Goal: Information Seeking & Learning: Learn about a topic

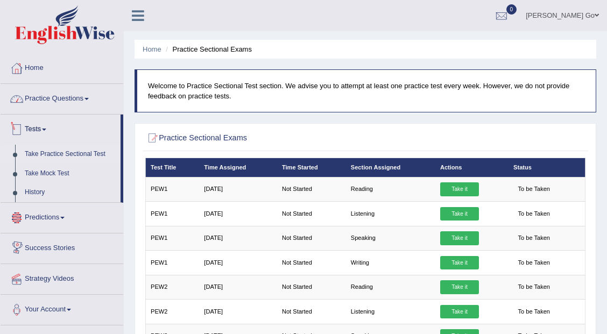
click at [95, 103] on link "Practice Questions" at bounding box center [62, 97] width 123 height 27
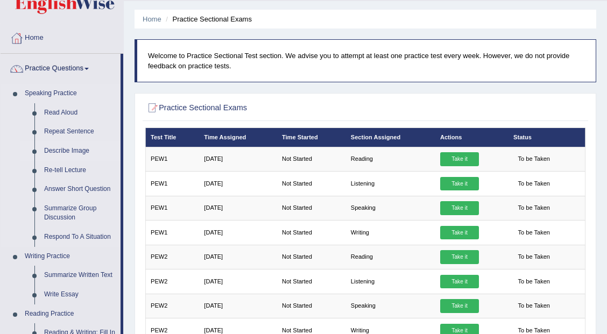
scroll to position [36, 0]
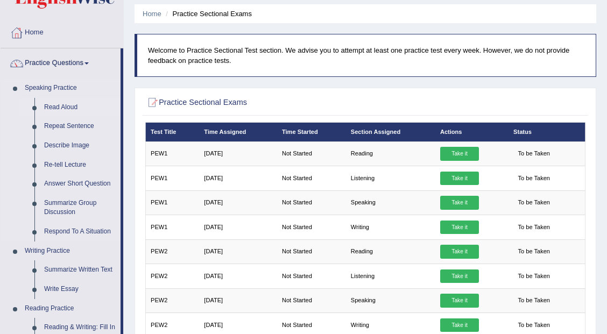
click at [72, 108] on link "Read Aloud" at bounding box center [79, 107] width 81 height 19
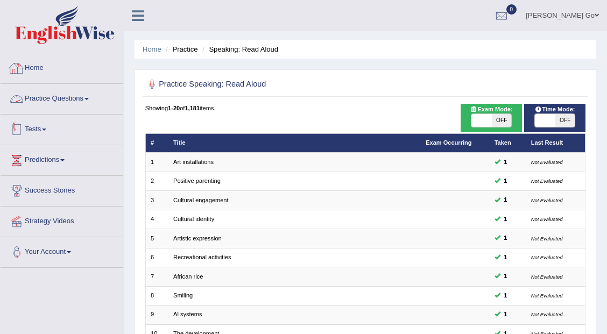
click at [60, 96] on link "Practice Questions" at bounding box center [62, 97] width 123 height 27
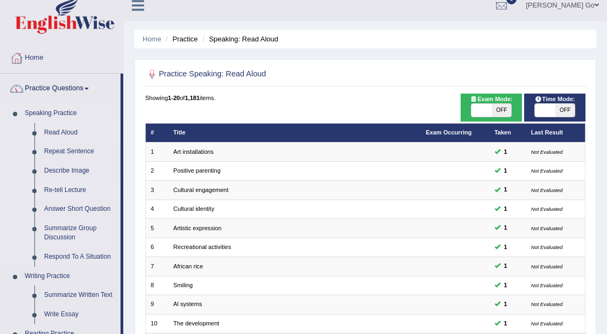
scroll to position [36, 0]
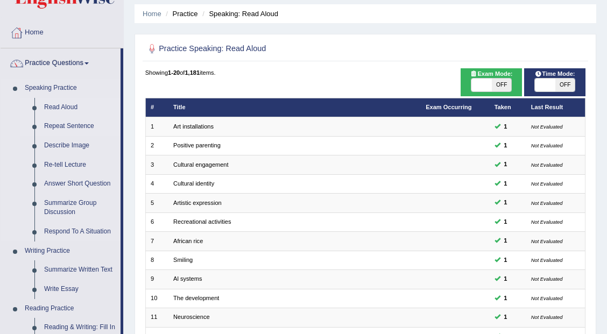
click at [72, 130] on link "Repeat Sentence" at bounding box center [79, 126] width 81 height 19
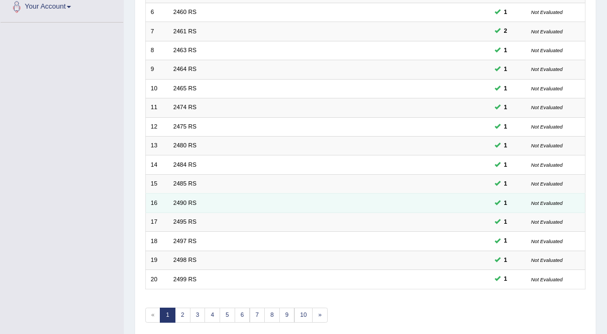
scroll to position [251, 0]
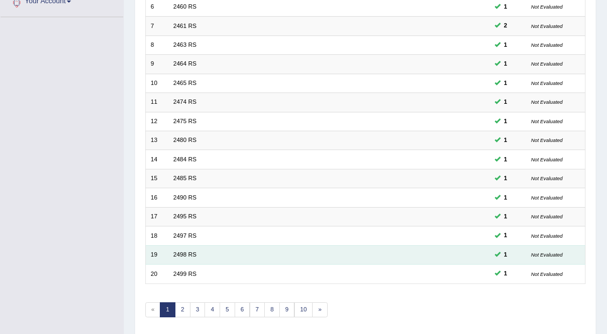
click at [186, 246] on td "2498 RS" at bounding box center [295, 255] width 253 height 19
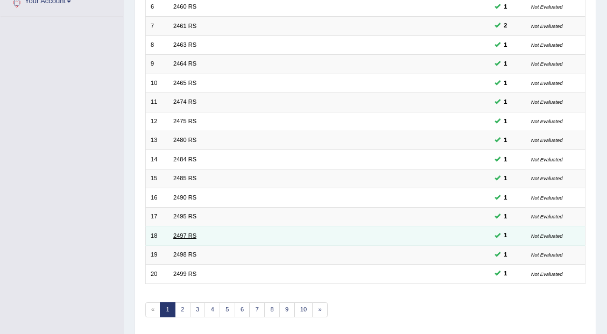
click at [188, 233] on link "2497 RS" at bounding box center [184, 236] width 23 height 6
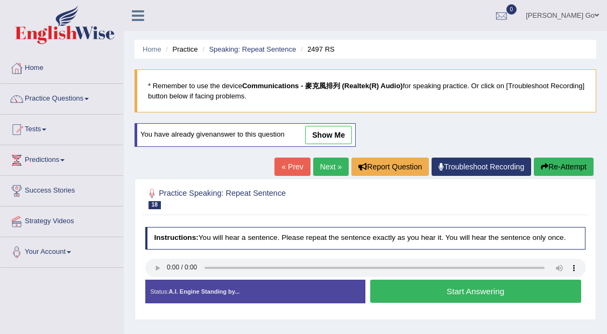
click at [430, 294] on button "Start Answering" at bounding box center [476, 291] width 211 height 23
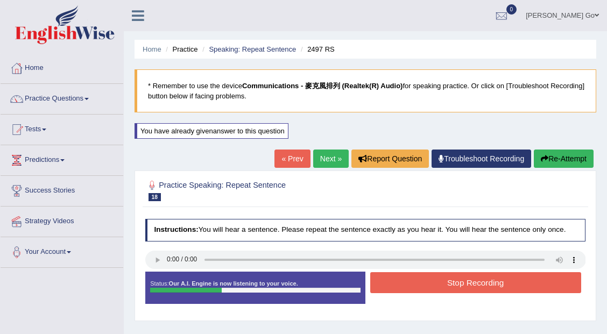
click at [413, 284] on button "Stop Recording" at bounding box center [476, 283] width 211 height 21
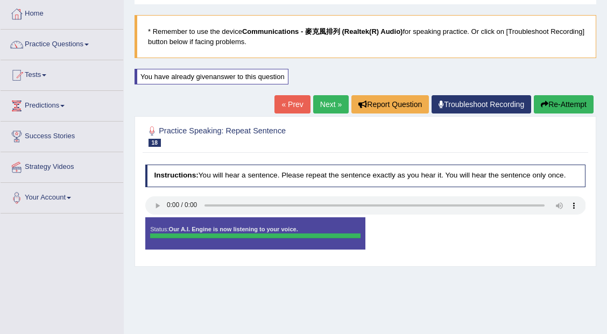
scroll to position [36, 0]
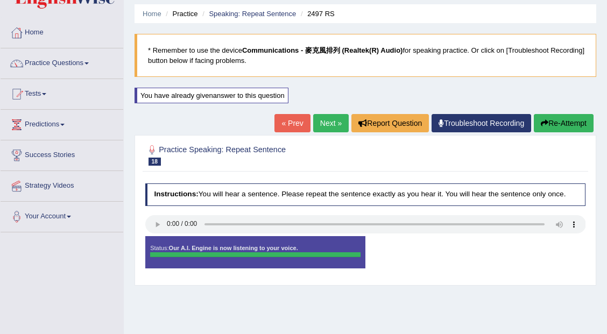
click at [323, 124] on link "Next »" at bounding box center [331, 123] width 36 height 18
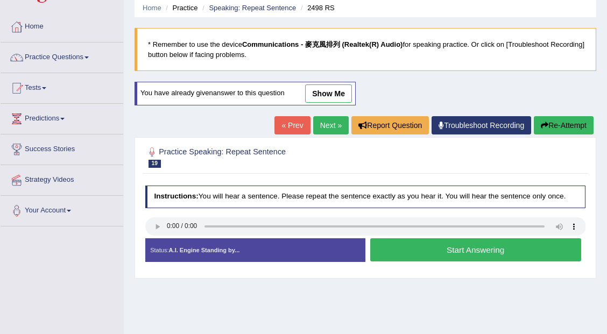
scroll to position [36, 0]
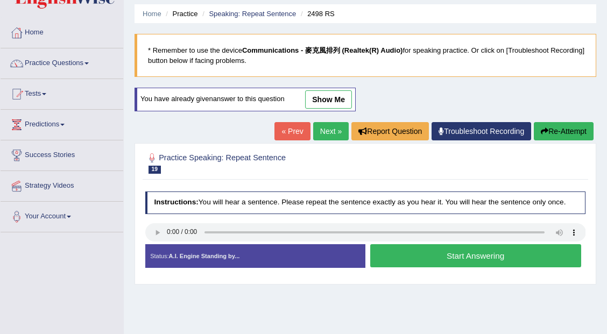
click at [435, 255] on button "Start Answering" at bounding box center [476, 256] width 211 height 23
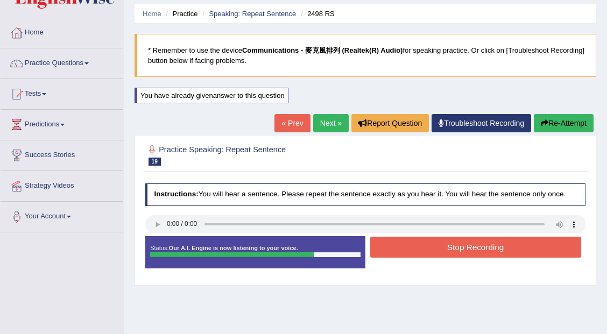
click at [424, 249] on button "Stop Recording" at bounding box center [476, 247] width 211 height 21
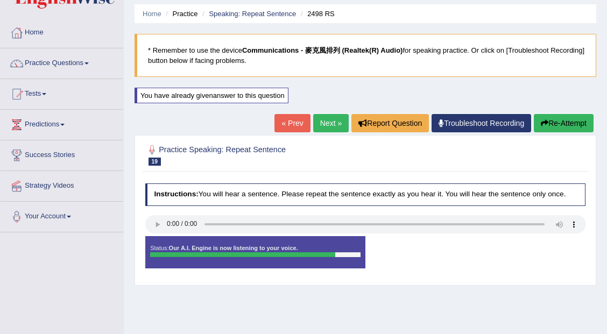
click at [289, 123] on link "« Prev" at bounding box center [293, 123] width 36 height 18
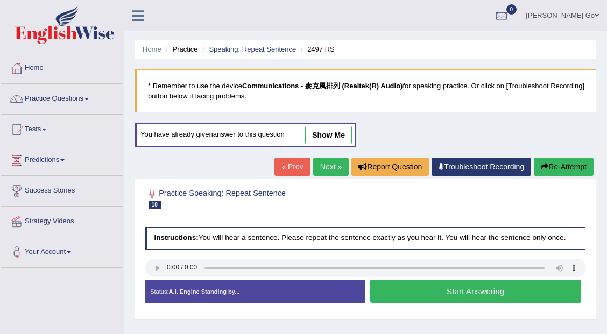
click at [331, 132] on link "show me" at bounding box center [328, 135] width 47 height 18
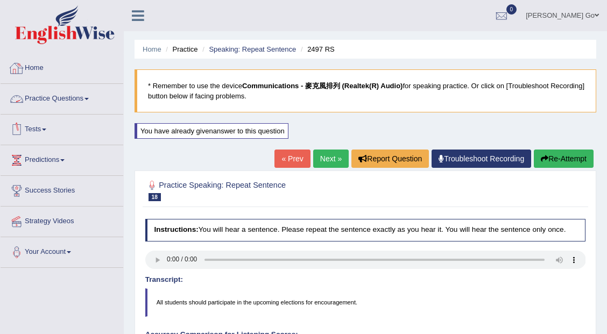
click at [57, 103] on link "Practice Questions" at bounding box center [62, 97] width 123 height 27
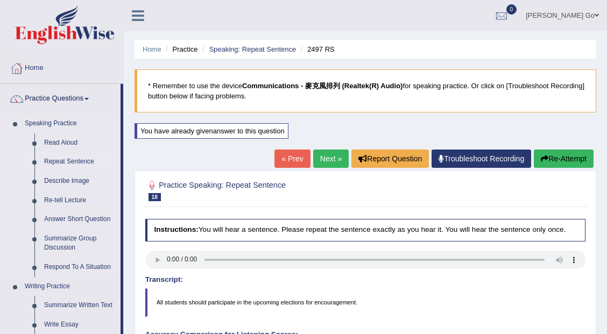
click at [67, 162] on link "Repeat Sentence" at bounding box center [79, 161] width 81 height 19
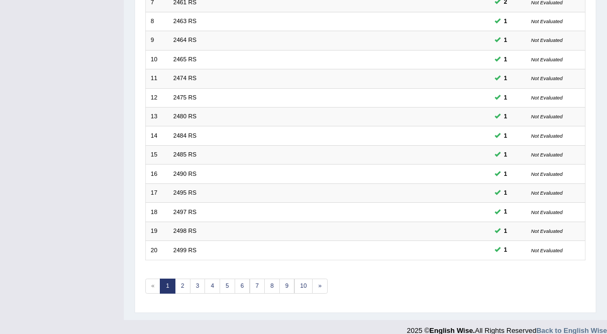
scroll to position [280, 0]
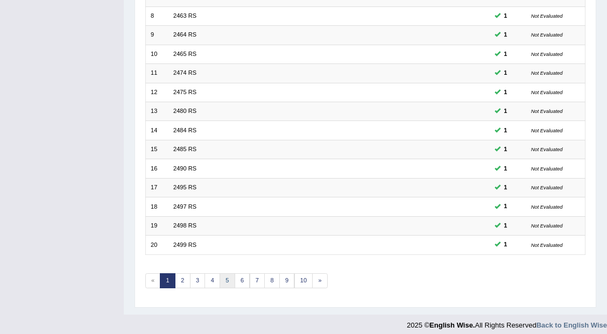
click at [229, 275] on link "5" at bounding box center [228, 281] width 16 height 15
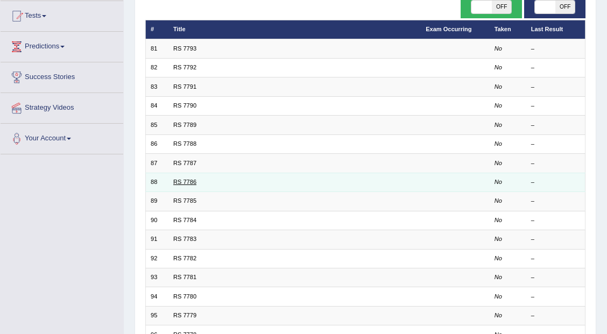
scroll to position [108, 0]
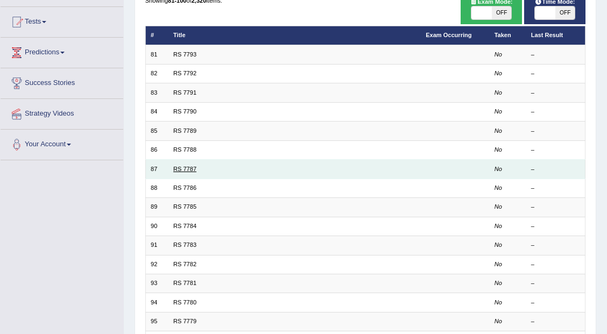
click at [182, 166] on link "RS 7787" at bounding box center [184, 169] width 23 height 6
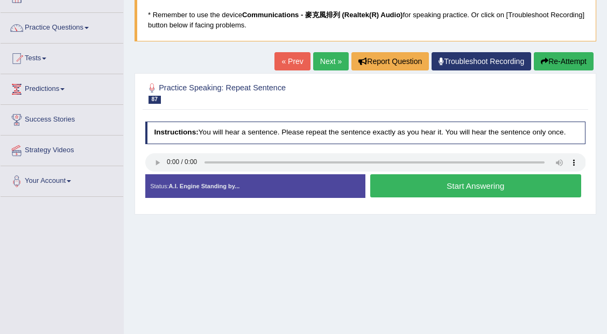
scroll to position [72, 0]
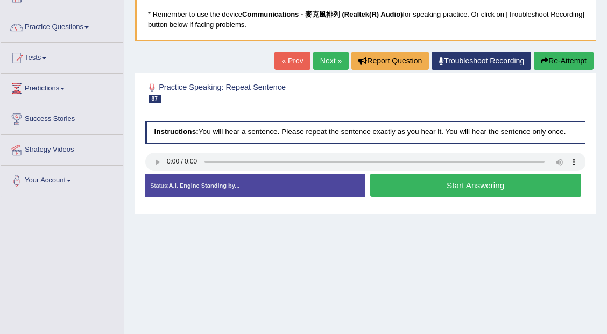
click at [436, 185] on button "Start Answering" at bounding box center [476, 185] width 211 height 23
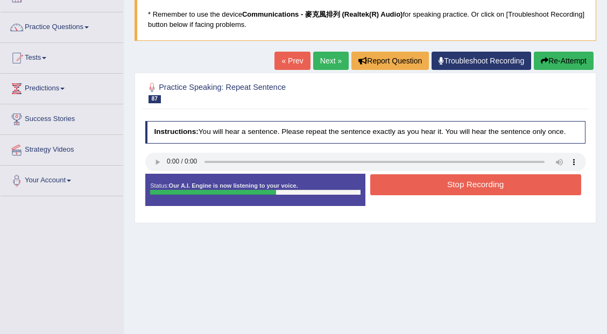
click at [458, 185] on button "Stop Recording" at bounding box center [476, 184] width 211 height 21
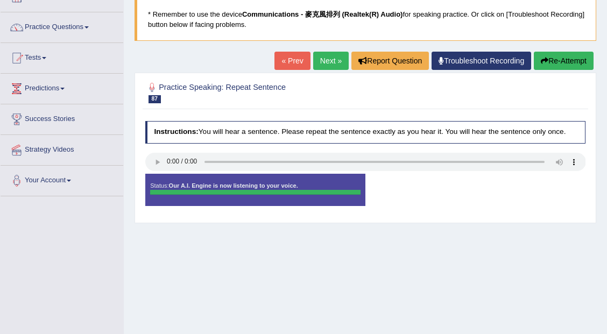
click at [322, 59] on link "Next »" at bounding box center [331, 61] width 36 height 18
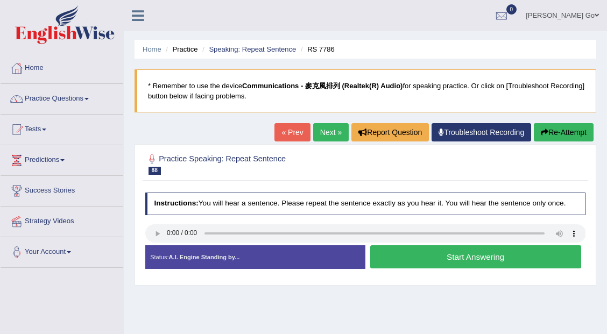
click at [289, 134] on link "« Prev" at bounding box center [293, 132] width 36 height 18
click at [79, 99] on link "Practice Questions" at bounding box center [62, 97] width 123 height 27
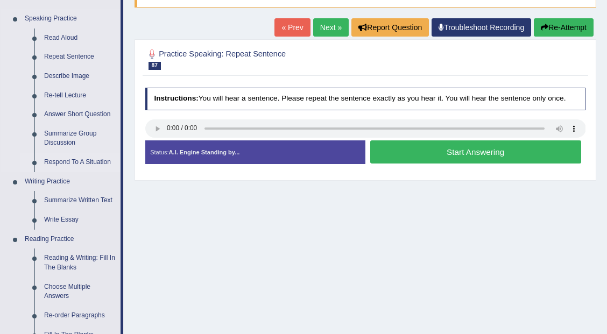
scroll to position [108, 0]
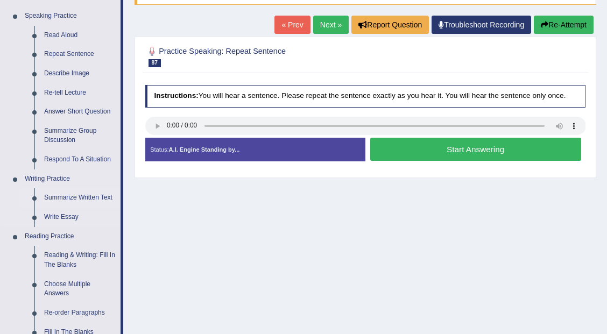
click at [57, 200] on link "Summarize Written Text" at bounding box center [79, 197] width 81 height 19
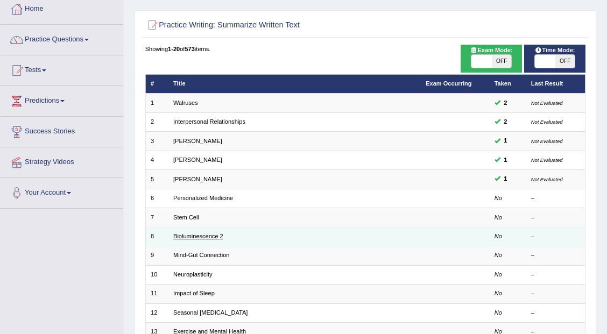
scroll to position [72, 0]
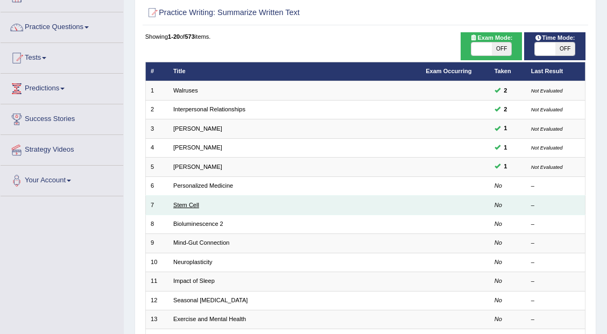
click at [188, 203] on link "Stem Cell" at bounding box center [186, 205] width 26 height 6
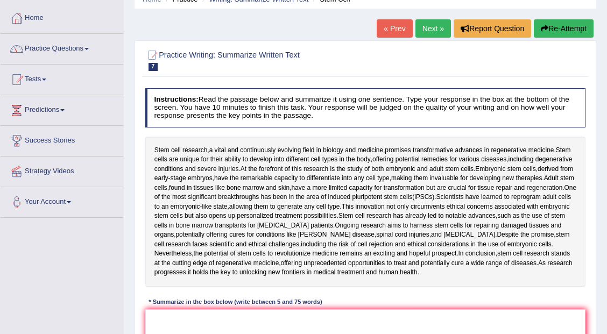
scroll to position [36, 0]
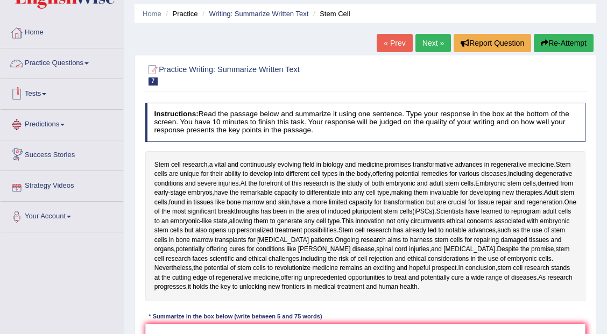
click at [86, 65] on link "Practice Questions" at bounding box center [62, 61] width 123 height 27
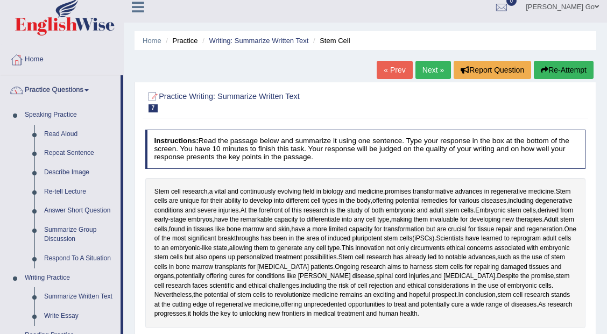
scroll to position [0, 0]
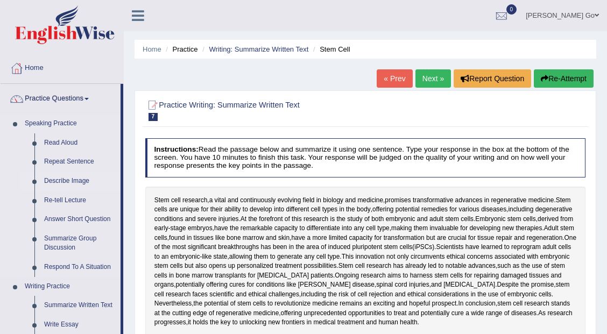
click link "Describe Image"
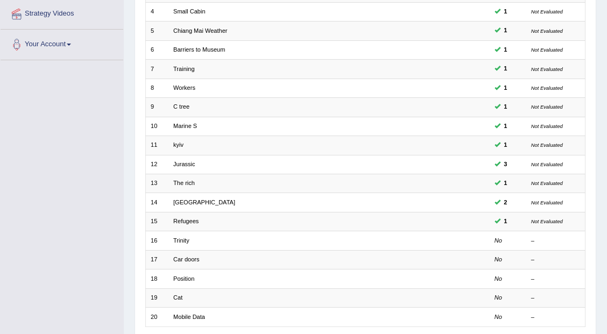
scroll to position [280, 0]
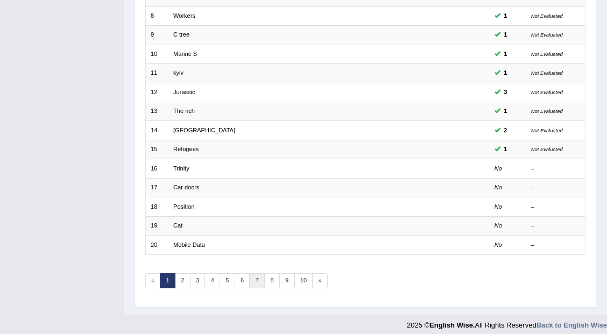
click at [250, 277] on link "7" at bounding box center [258, 281] width 16 height 15
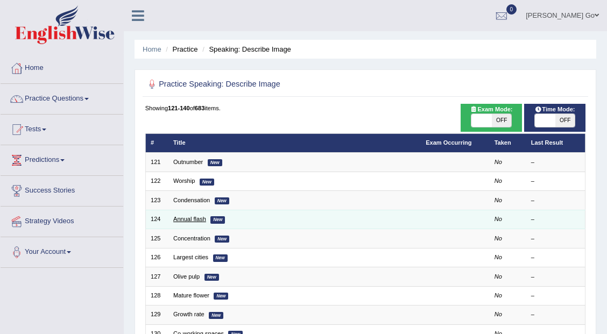
click at [194, 217] on link "Annual flash" at bounding box center [189, 219] width 33 height 6
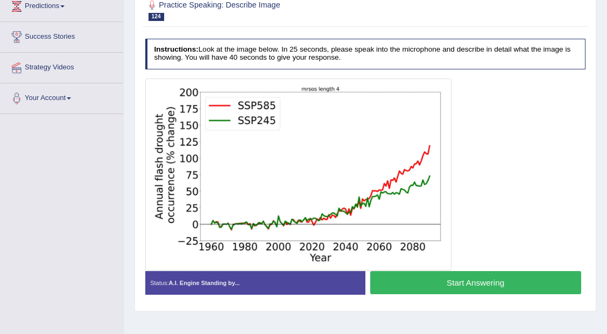
scroll to position [179, 0]
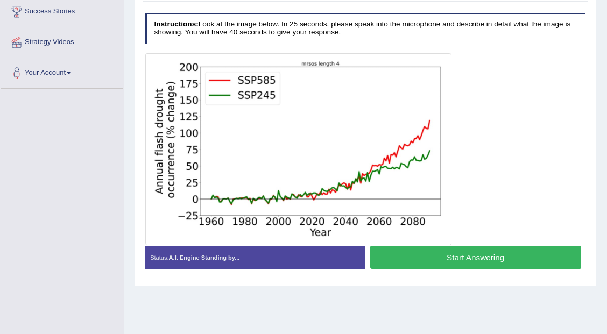
click at [445, 257] on button "Start Answering" at bounding box center [476, 257] width 211 height 23
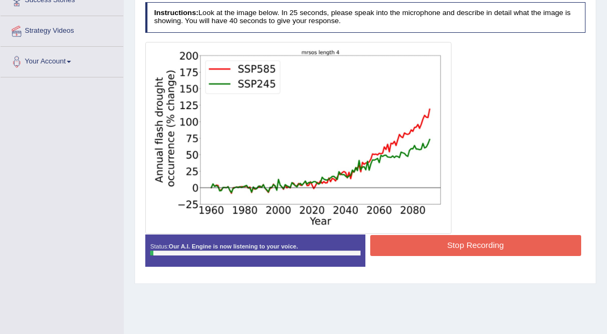
scroll to position [215, 0]
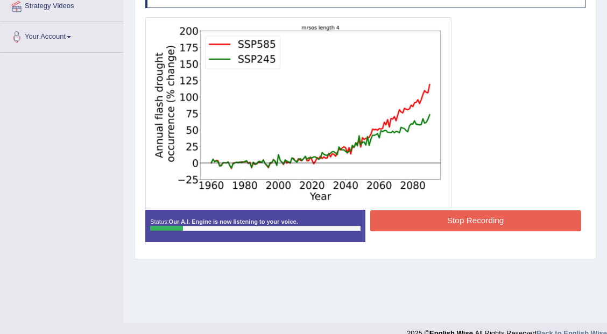
click at [471, 223] on button "Stop Recording" at bounding box center [476, 221] width 211 height 21
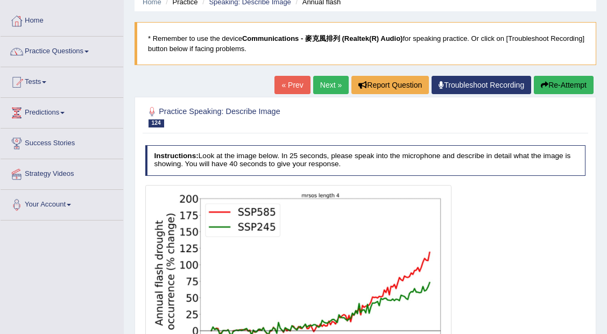
scroll to position [0, 0]
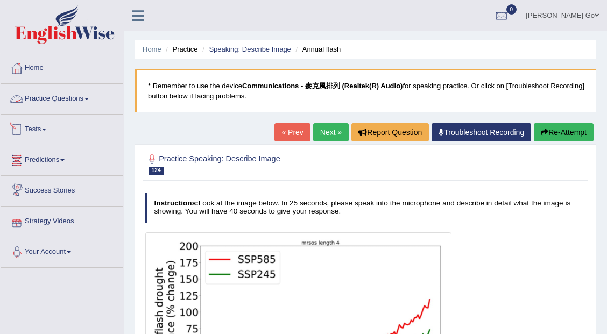
click at [66, 95] on link "Practice Questions" at bounding box center [62, 97] width 123 height 27
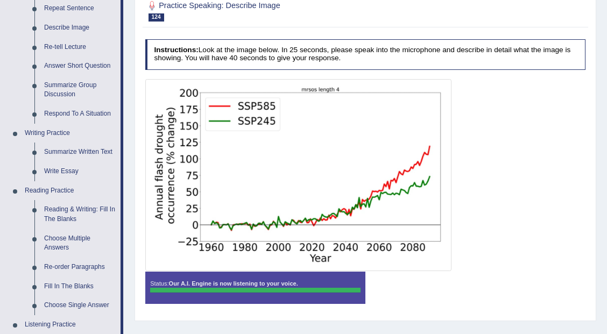
scroll to position [179, 0]
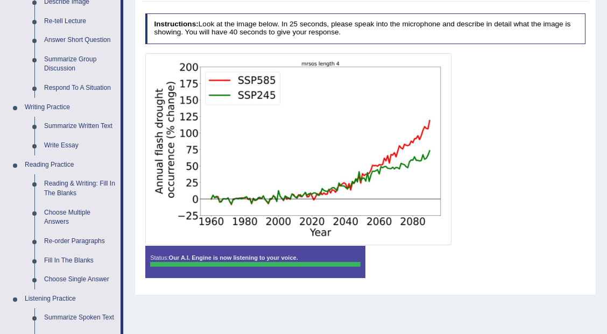
click at [468, 169] on div at bounding box center [365, 149] width 441 height 192
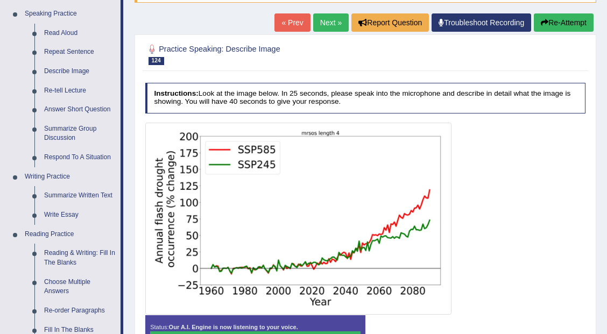
scroll to position [108, 0]
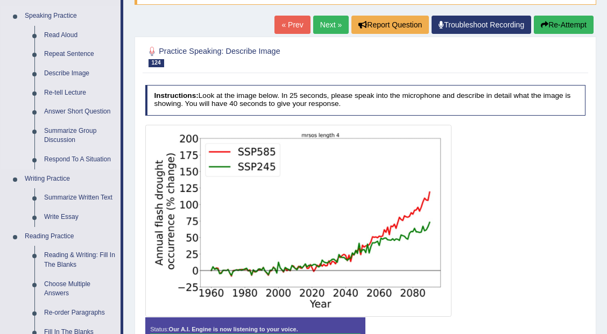
click at [95, 159] on link "Respond To A Situation" at bounding box center [79, 159] width 81 height 19
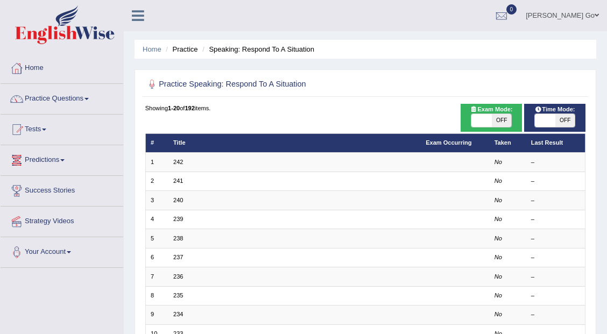
click at [85, 97] on link "Practice Questions" at bounding box center [62, 97] width 123 height 27
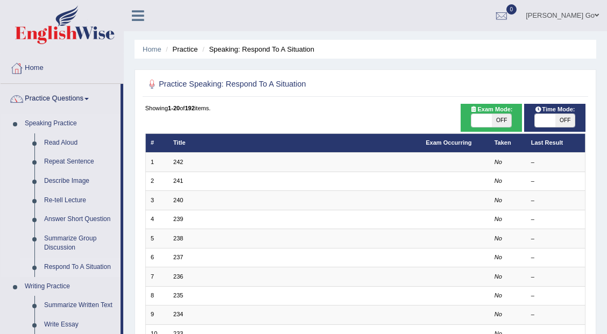
click at [95, 266] on link "Respond To A Situation" at bounding box center [79, 267] width 81 height 19
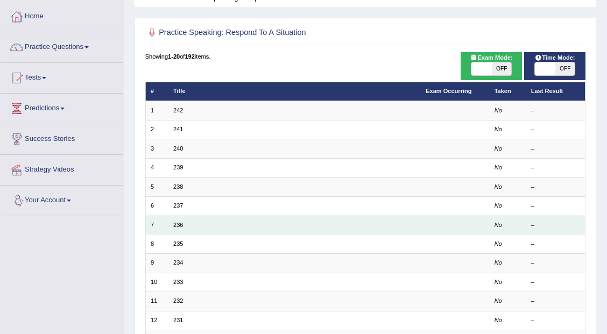
scroll to position [72, 0]
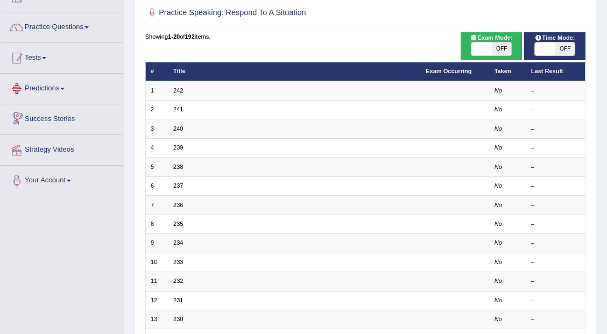
click at [31, 56] on link "Tests" at bounding box center [62, 56] width 123 height 27
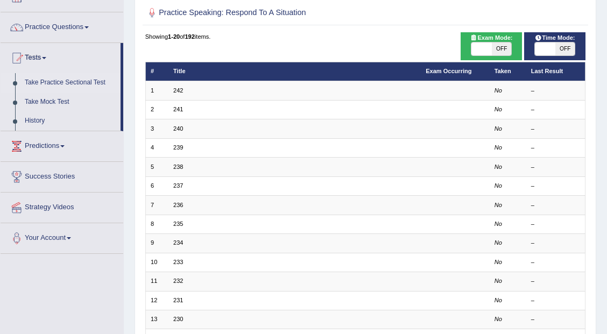
click at [79, 83] on link "Take Practice Sectional Test" at bounding box center [70, 82] width 101 height 19
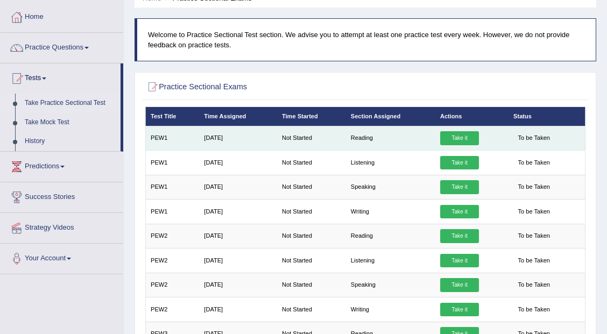
scroll to position [75, 0]
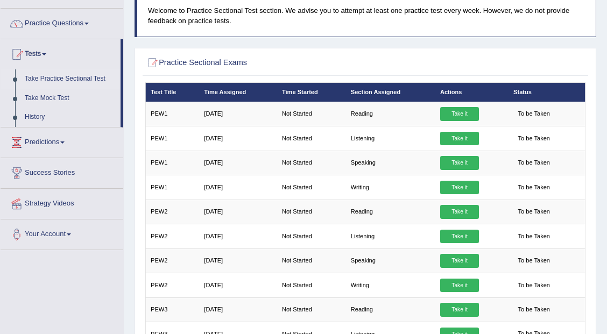
click at [83, 79] on link "Take Practice Sectional Test" at bounding box center [70, 78] width 101 height 19
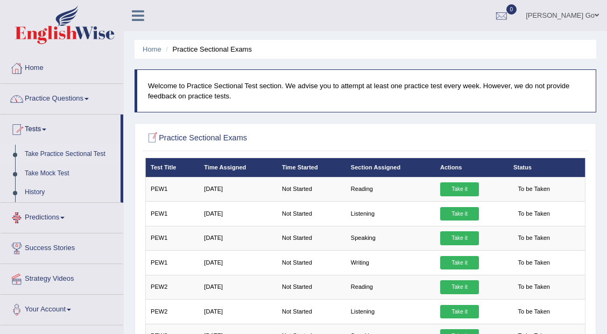
click at [72, 218] on link "Predictions" at bounding box center [62, 216] width 123 height 27
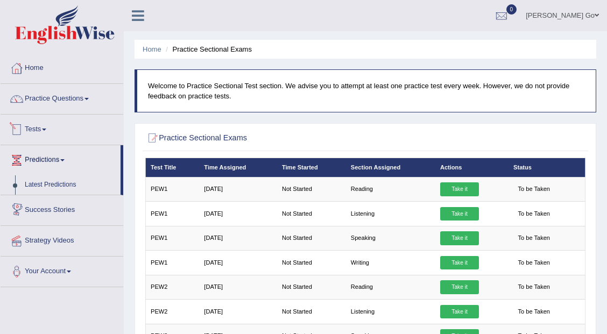
click at [48, 127] on link "Tests" at bounding box center [62, 128] width 123 height 27
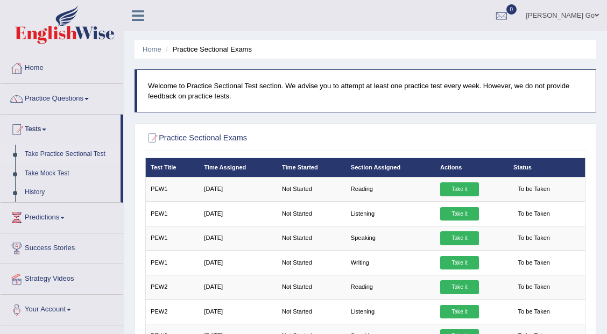
click at [73, 156] on link "Take Practice Sectional Test" at bounding box center [70, 154] width 101 height 19
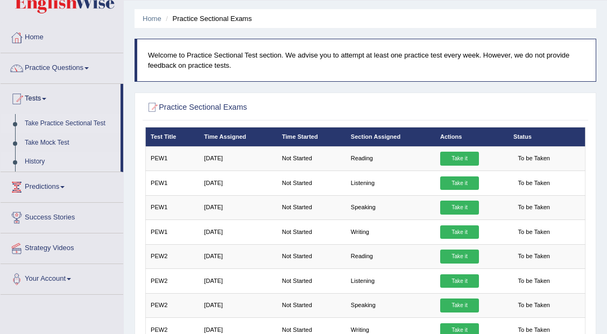
scroll to position [36, 0]
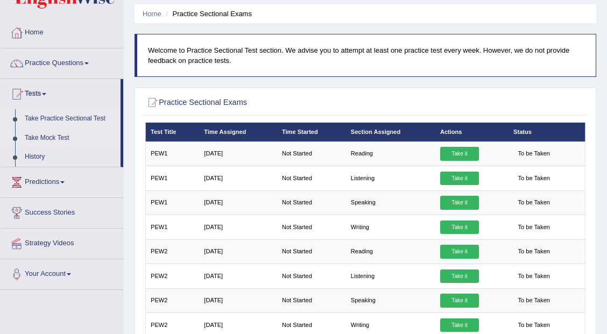
click at [65, 137] on link "Take Mock Test" at bounding box center [70, 138] width 101 height 19
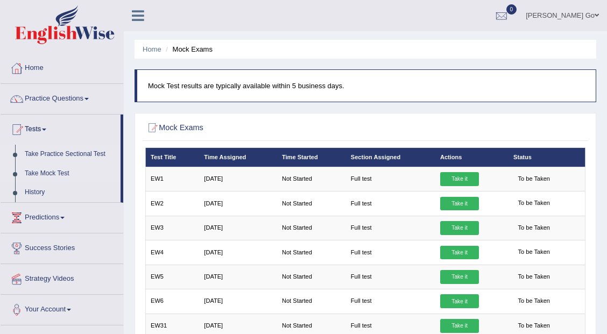
click at [61, 153] on link "Take Practice Sectional Test" at bounding box center [70, 154] width 101 height 19
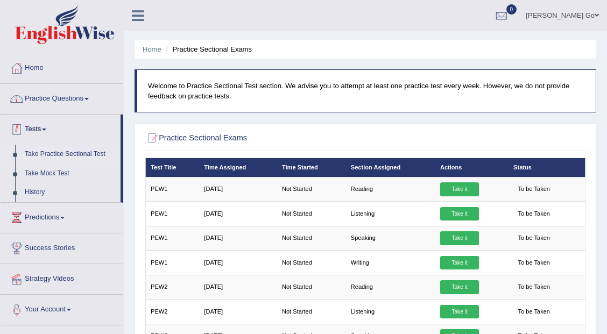
click at [62, 97] on link "Practice Questions" at bounding box center [62, 97] width 123 height 27
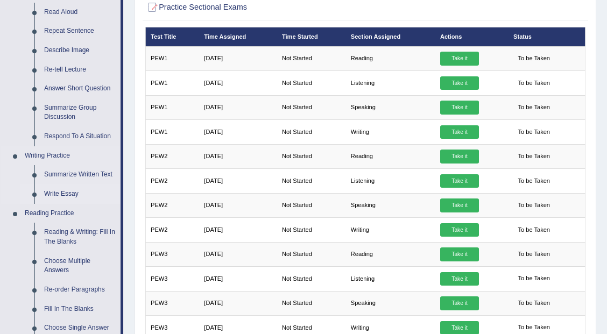
scroll to position [143, 0]
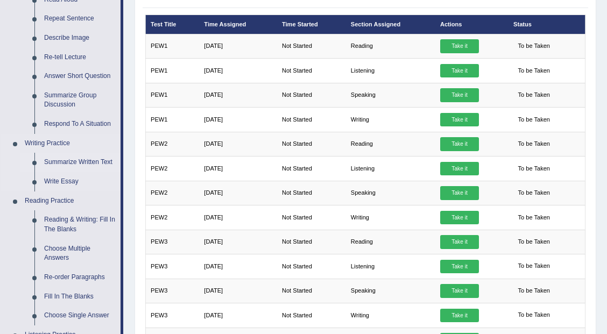
click at [65, 165] on link "Summarize Written Text" at bounding box center [79, 162] width 81 height 19
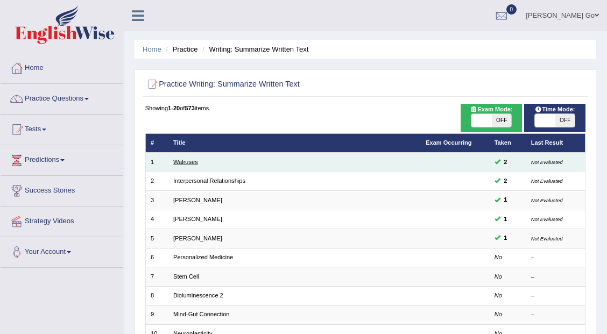
click at [185, 162] on link "Walruses" at bounding box center [185, 162] width 25 height 6
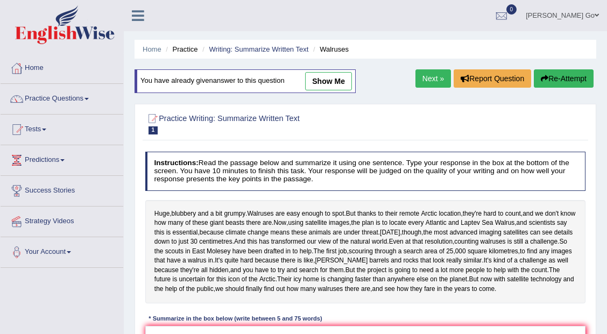
click at [331, 78] on link "show me" at bounding box center [328, 81] width 47 height 18
type textarea "The article is about the Icon in Arctic which is the Walruses and how hard it i…"
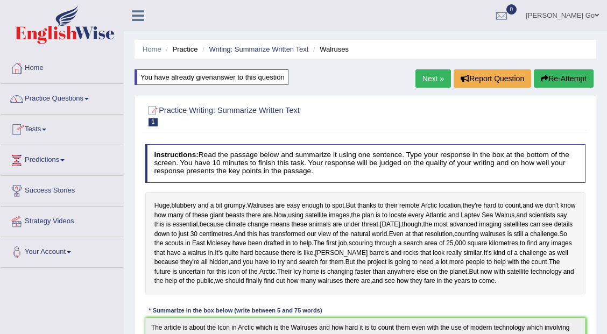
click at [419, 79] on link "Next »" at bounding box center [434, 78] width 36 height 18
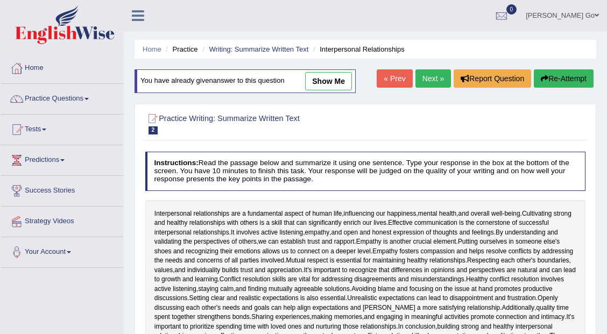
click at [322, 75] on link "show me" at bounding box center [328, 81] width 47 height 18
type textarea "The passage is about how to build a stong and healthy interpersonal relationshi…"
click at [322, 75] on div "Home Practice Writing: Summarize Written Text Interpersonal Relationships You h…" at bounding box center [366, 269] width 484 height 539
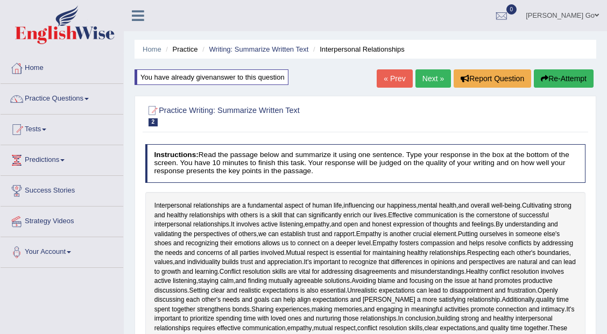
click at [434, 81] on link "Next »" at bounding box center [434, 78] width 36 height 18
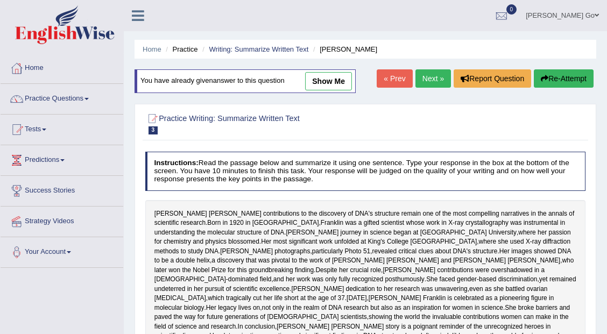
click at [383, 97] on div "Home Practice Writing: Summarize Written Text Rosalid Franklin You have already…" at bounding box center [366, 269] width 484 height 539
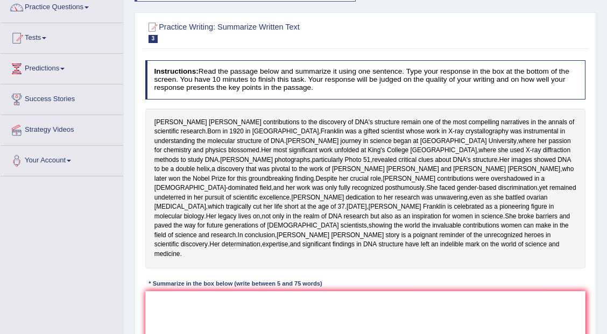
scroll to position [64, 0]
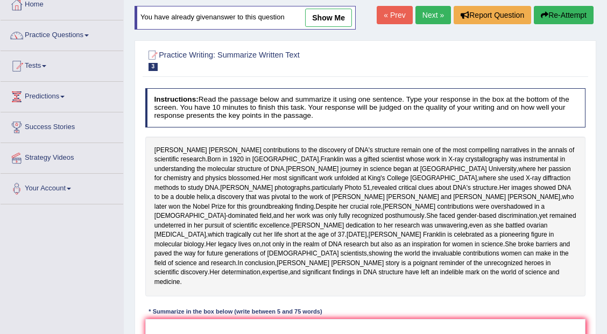
click at [326, 20] on link "show me" at bounding box center [328, 18] width 47 height 18
type textarea "The passage talks about Rosalind Franklin's contributions to the discovery of D…"
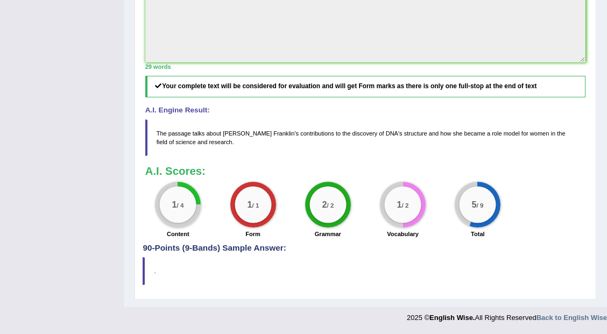
scroll to position [399, 0]
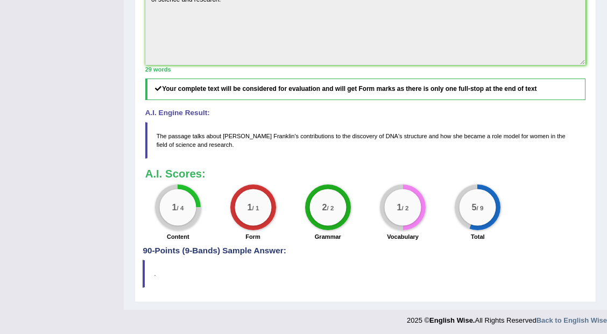
click at [505, 159] on blockquote "The passage talks about Rosalind Franklin ' s contributions to the discovery of…" at bounding box center [365, 140] width 441 height 37
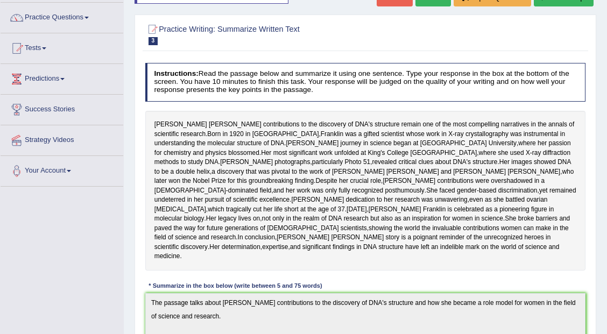
scroll to position [0, 0]
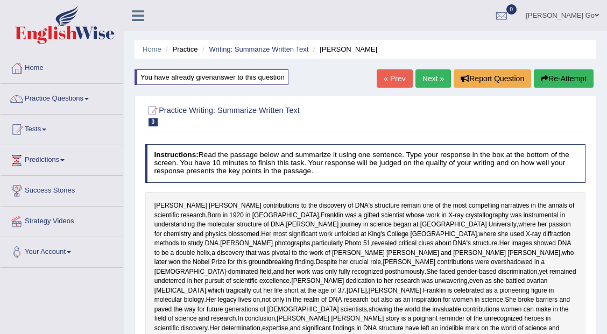
click at [393, 82] on link "« Prev" at bounding box center [395, 78] width 36 height 18
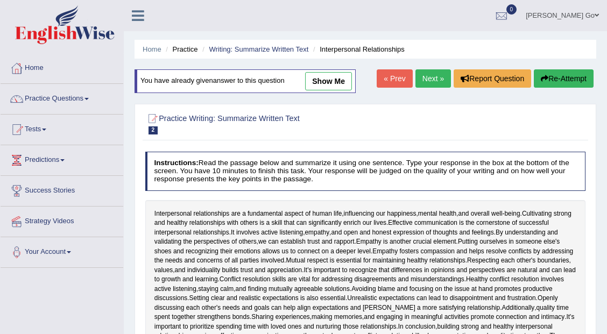
click at [391, 74] on link "« Prev" at bounding box center [395, 78] width 36 height 18
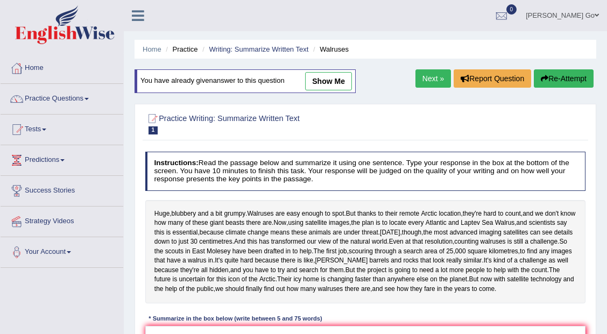
click at [332, 79] on link "show me" at bounding box center [328, 81] width 47 height 18
type textarea "The article is about the Icon in Arctic which is the Walruses and how hard it i…"
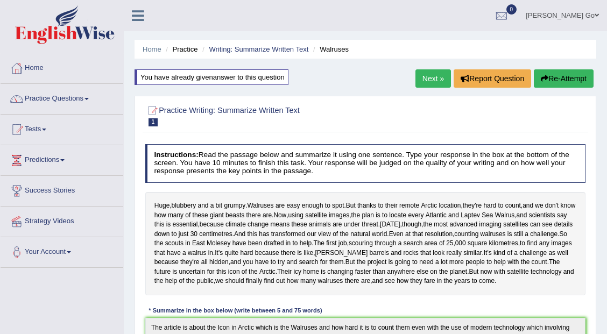
click at [429, 78] on link "Next »" at bounding box center [434, 78] width 36 height 18
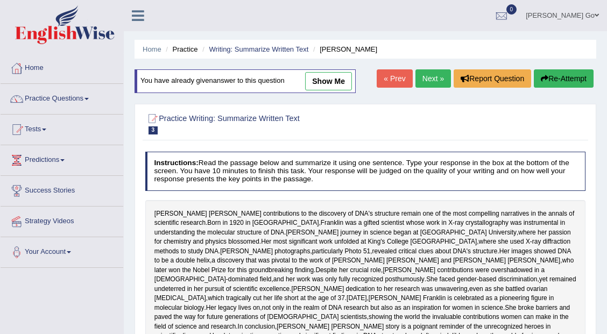
click at [431, 77] on link "Next »" at bounding box center [434, 78] width 36 height 18
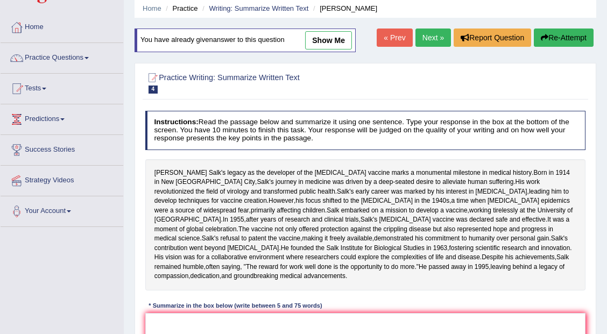
scroll to position [15, 0]
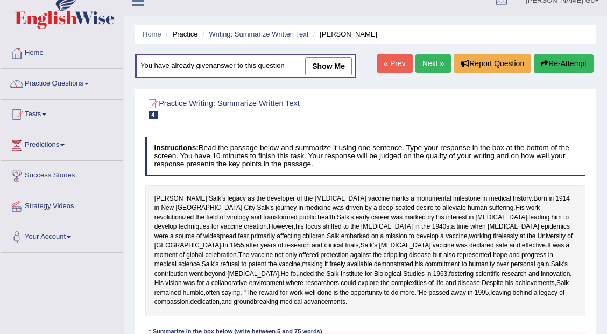
click at [427, 59] on link "Next »" at bounding box center [434, 63] width 36 height 18
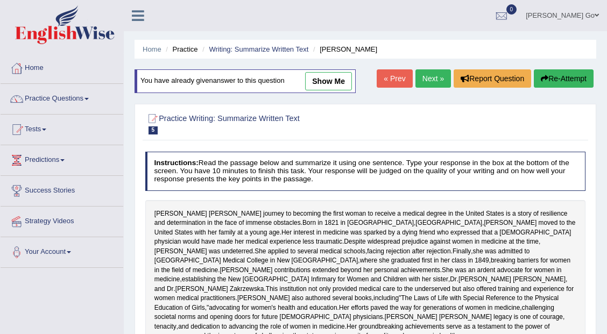
click at [432, 61] on div "Home Practice Writing: Summarize Written Text Elizabeth Blackwell You have alre…" at bounding box center [366, 269] width 484 height 539
click at [435, 76] on link "Next »" at bounding box center [434, 78] width 36 height 18
click at [397, 76] on link "« Prev" at bounding box center [395, 78] width 36 height 18
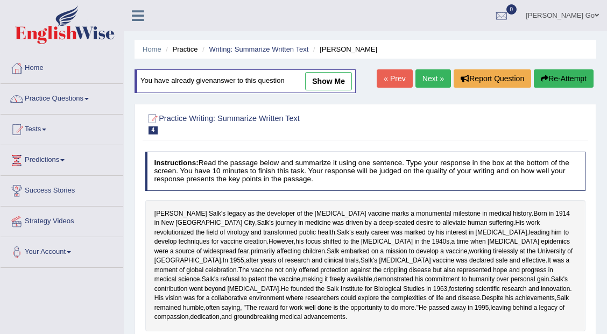
click at [399, 79] on link "« Prev" at bounding box center [395, 78] width 36 height 18
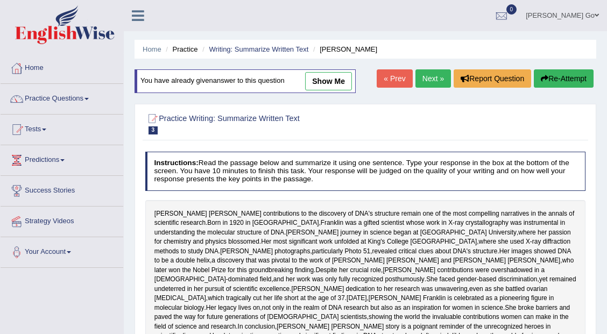
click at [428, 79] on link "Next »" at bounding box center [434, 78] width 36 height 18
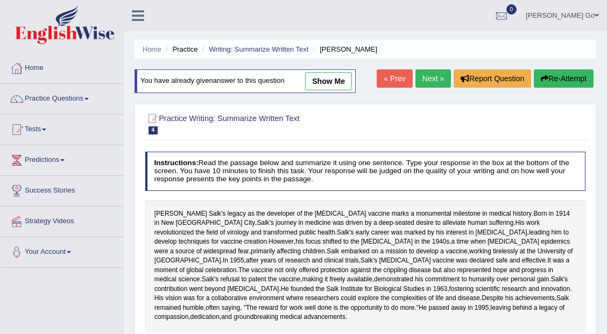
click at [396, 79] on link "« Prev" at bounding box center [395, 78] width 36 height 18
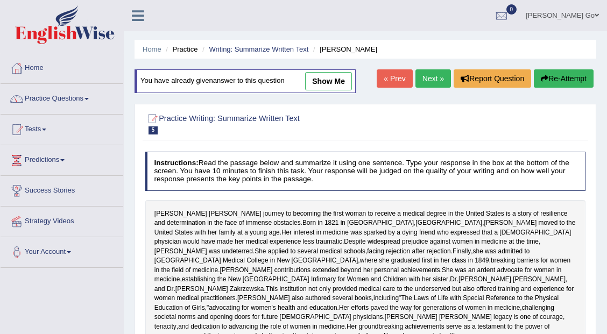
click at [429, 78] on link "Next »" at bounding box center [434, 78] width 36 height 18
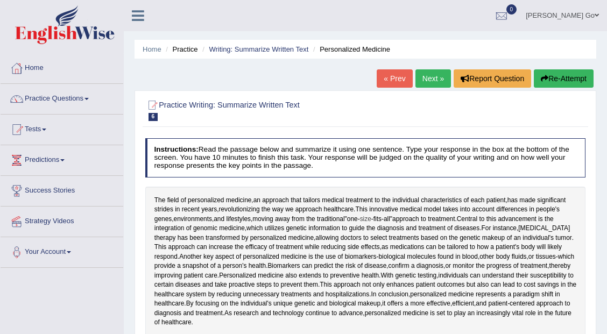
click at [370, 221] on span "size" at bounding box center [365, 220] width 11 height 10
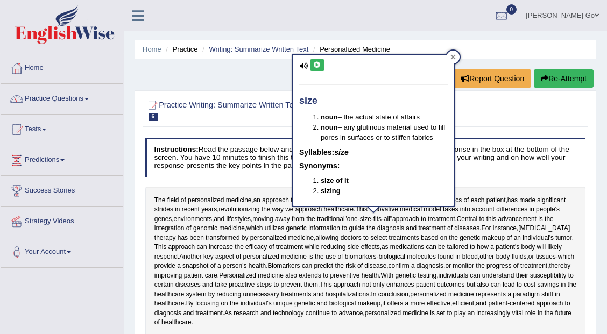
click at [455, 57] on icon at bounding box center [453, 56] width 5 height 5
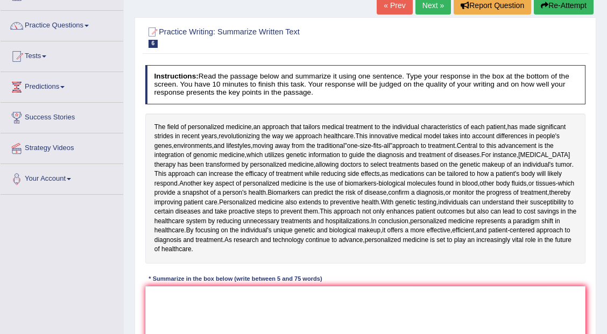
scroll to position [72, 0]
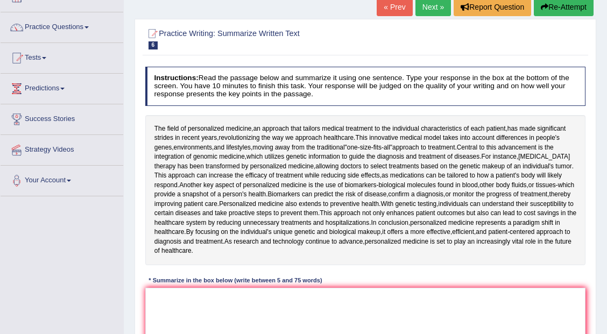
drag, startPoint x: 156, startPoint y: 126, endPoint x: 130, endPoint y: 110, distance: 30.2
click at [130, 110] on div "Home Practice Writing: Summarize Written Text Personalized Medicine « Prev Next…" at bounding box center [366, 197] width 484 height 539
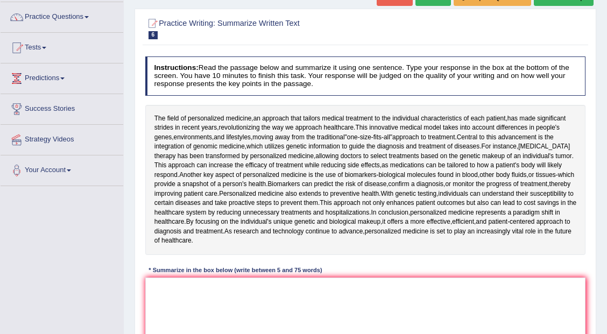
scroll to position [108, 0]
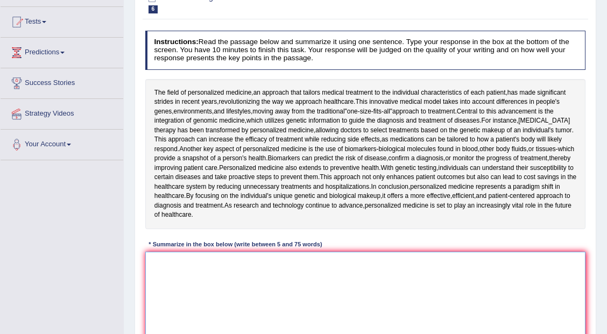
click at [223, 270] on textarea at bounding box center [365, 296] width 441 height 89
type textarea "t"
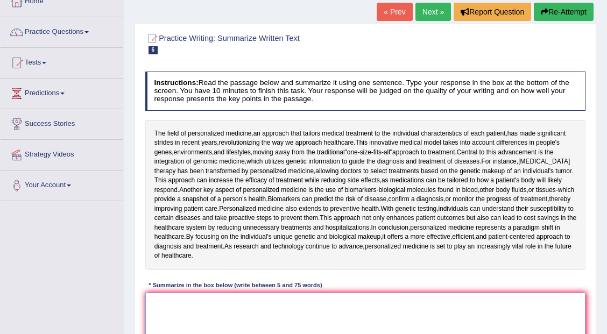
scroll to position [72, 0]
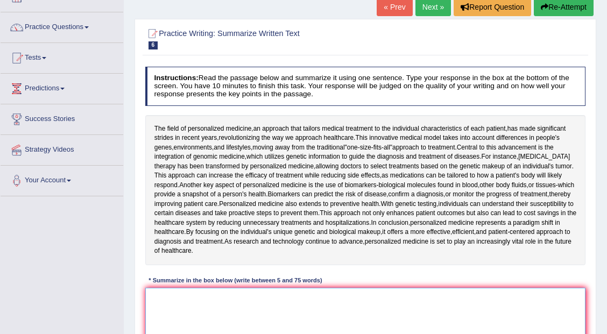
click at [356, 301] on textarea at bounding box center [365, 332] width 441 height 89
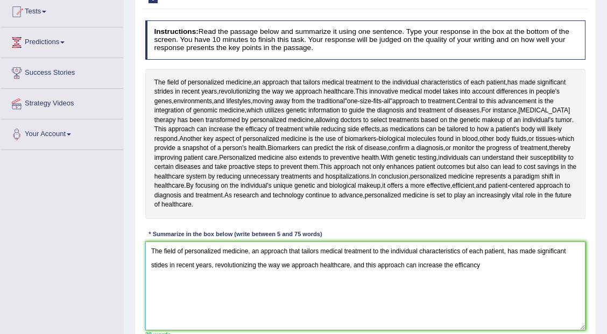
scroll to position [143, 0]
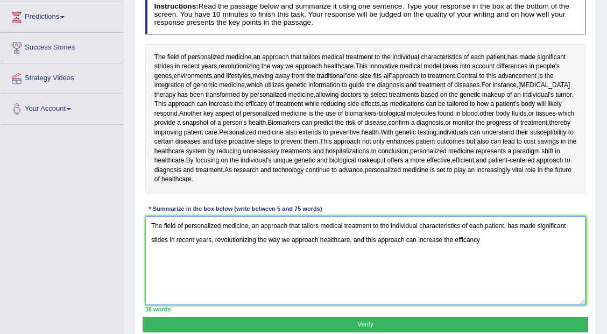
click at [501, 249] on textarea "The field of personalized medicine, an approach that tailors medical treatment …" at bounding box center [365, 260] width 441 height 89
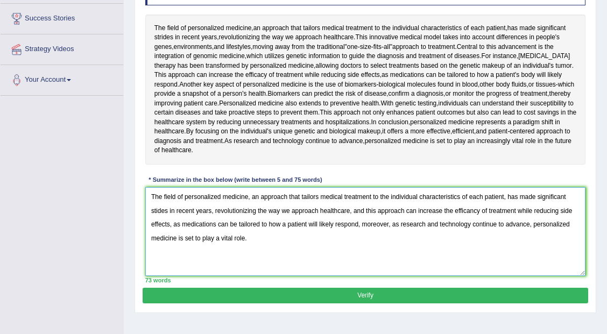
scroll to position [179, 0]
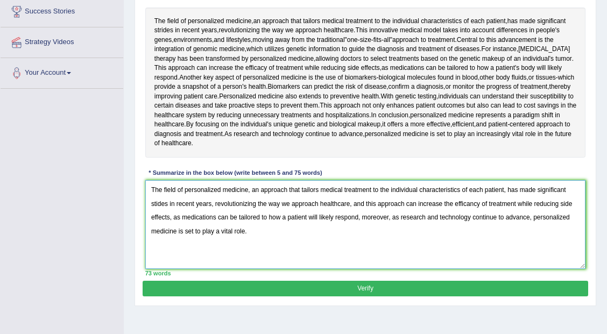
click at [256, 234] on textarea "The field of personalized medicine, an approach that tailors medical treatment …" at bounding box center [365, 224] width 441 height 89
click at [156, 204] on textarea "The field of personalized medicine, an approach that tailors medical treatment …" at bounding box center [365, 224] width 441 height 89
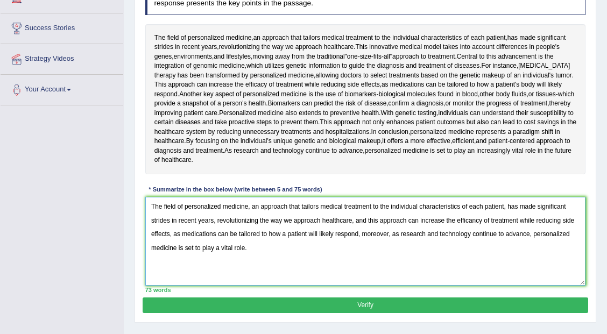
scroll to position [108, 0]
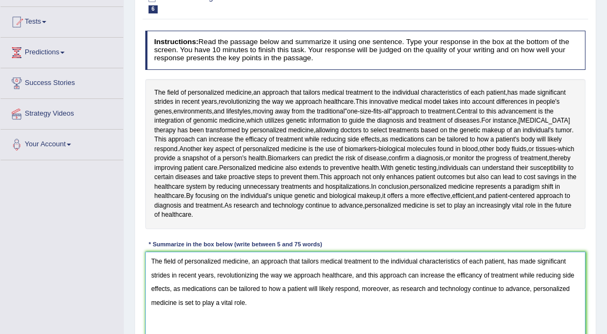
click at [478, 275] on textarea "The field of personalized medicine, an approach that tailors medical treatment …" at bounding box center [365, 296] width 441 height 89
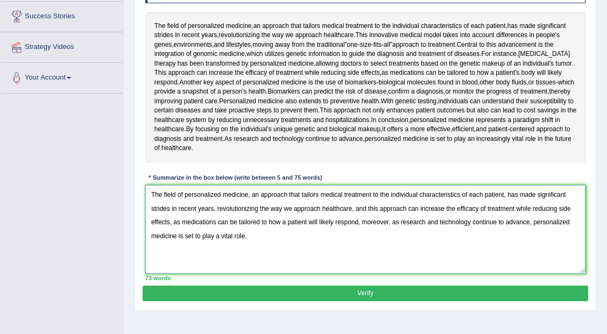
scroll to position [179, 0]
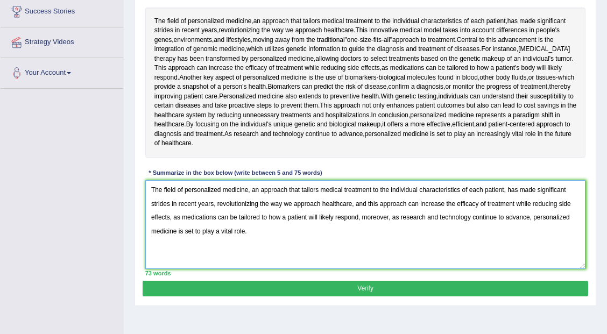
type textarea "The field of personalized medicine, an approach that tailors medical treatment …"
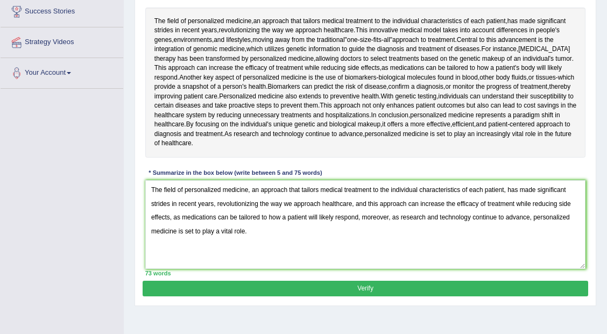
click at [378, 283] on button "Verify" at bounding box center [365, 289] width 445 height 16
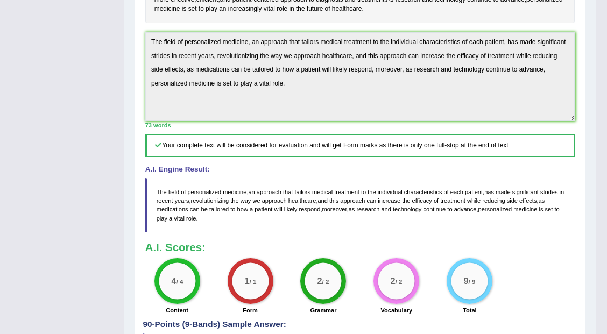
scroll to position [320, 0]
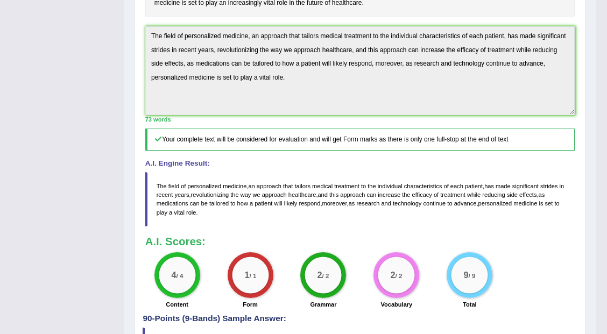
click at [449, 208] on blockquote "The field of personalized medicine , an approach that tailors medical treatment…" at bounding box center [360, 199] width 430 height 54
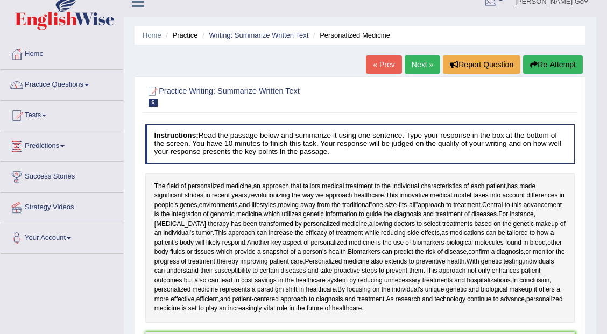
scroll to position [0, 0]
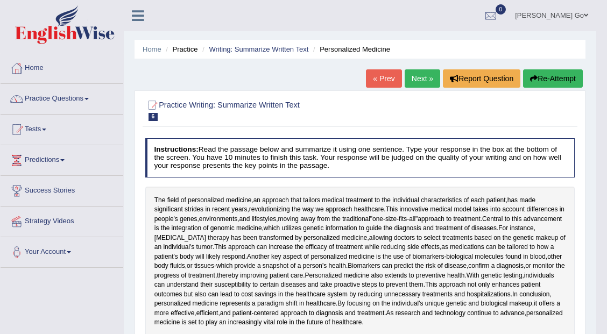
click at [58, 129] on link "Tests" at bounding box center [62, 128] width 123 height 27
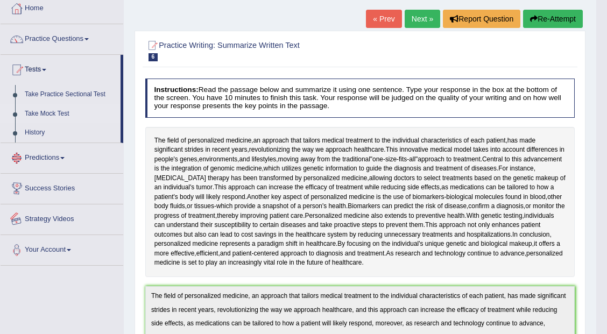
scroll to position [36, 0]
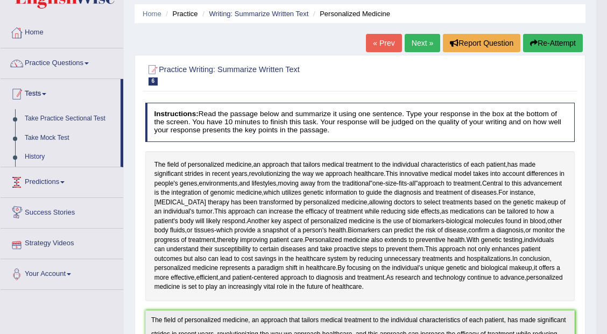
click at [55, 67] on link "Practice Questions" at bounding box center [62, 61] width 123 height 27
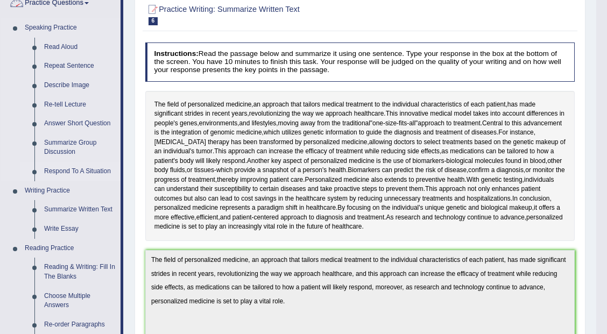
scroll to position [108, 0]
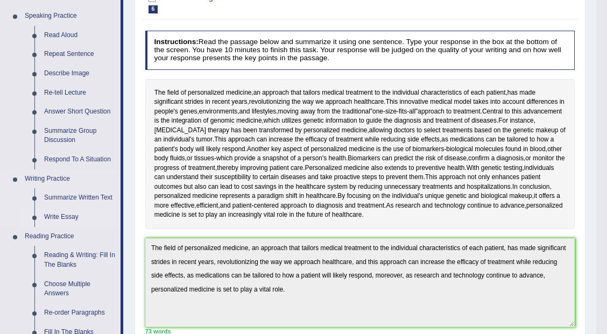
click at [70, 219] on link "Write Essay" at bounding box center [79, 217] width 81 height 19
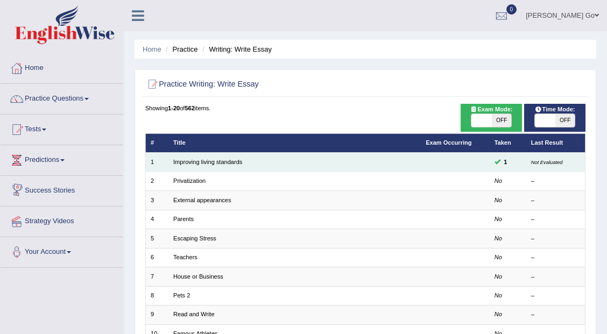
click at [199, 165] on td "Improving living standards" at bounding box center [295, 162] width 253 height 19
click at [204, 162] on link "Improving living standards" at bounding box center [207, 162] width 69 height 6
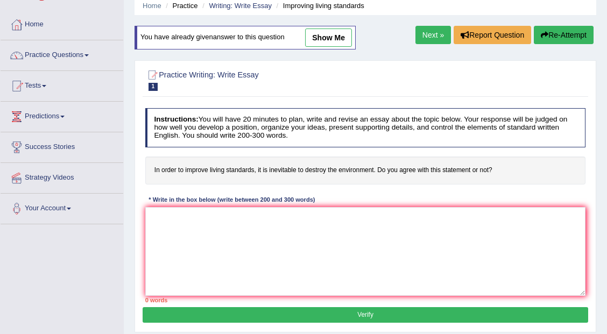
scroll to position [36, 0]
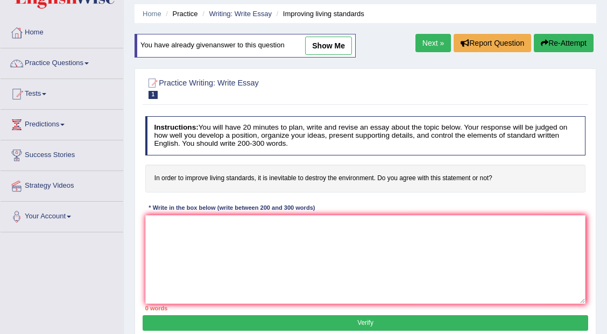
click at [336, 43] on link "show me" at bounding box center [328, 46] width 47 height 18
type textarea "Improving living standards is one of the priorities of everyone but in order to…"
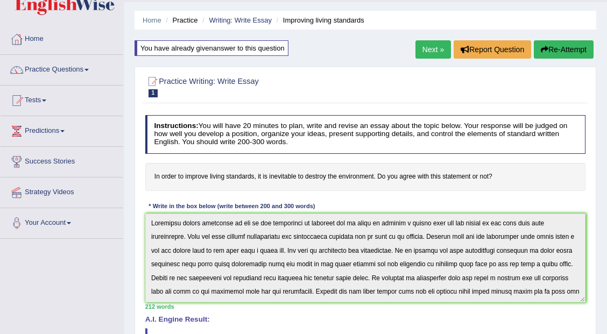
scroll to position [215, 0]
